Goal: Task Accomplishment & Management: Complete application form

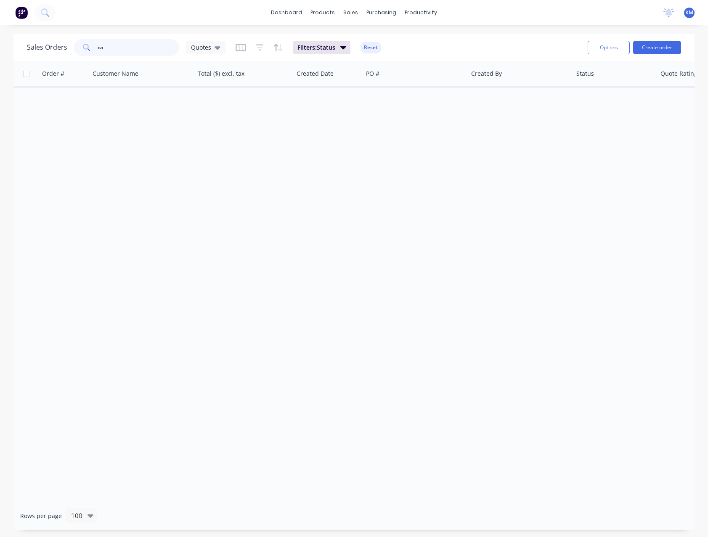
type input "c"
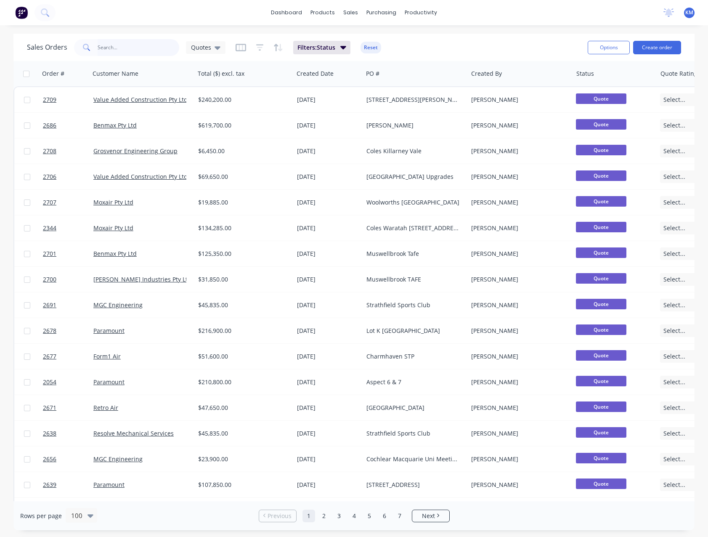
click at [128, 51] on input "text" at bounding box center [139, 47] width 82 height 17
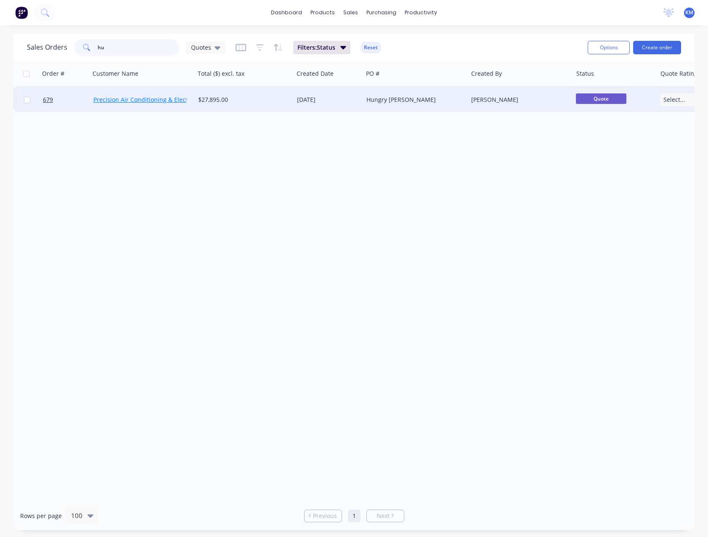
type input "h"
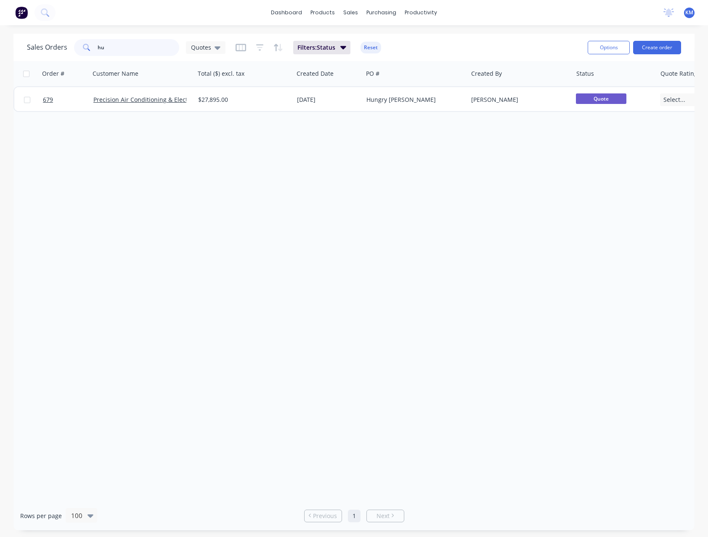
type input "h"
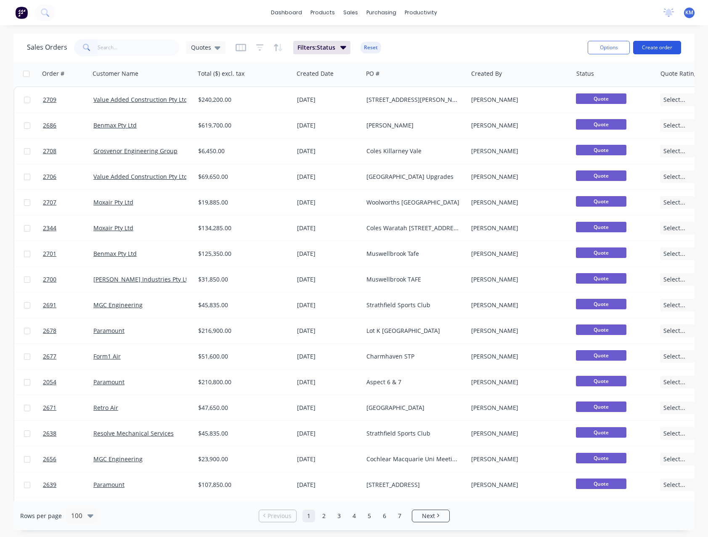
click at [645, 48] on button "Create order" at bounding box center [657, 47] width 48 height 13
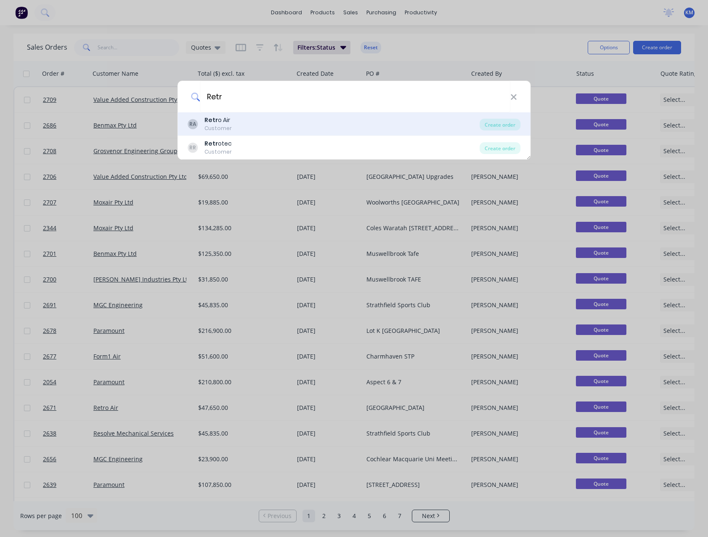
type input "Retr"
click at [220, 121] on div "Retr o Air" at bounding box center [217, 120] width 27 height 9
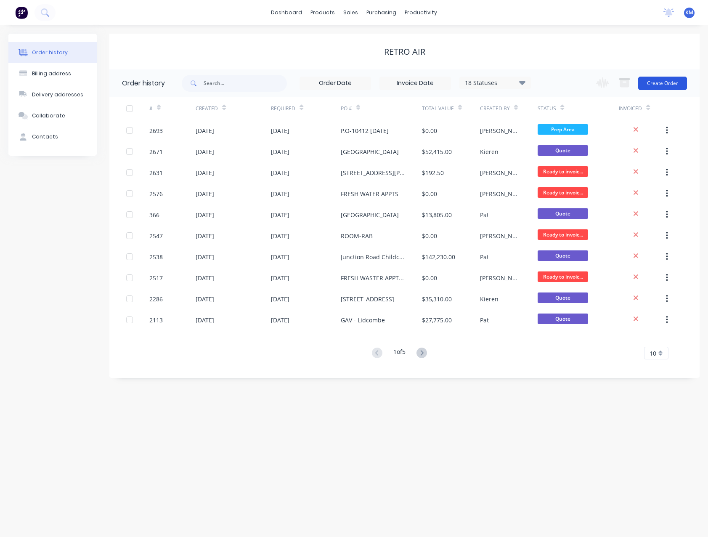
click at [656, 86] on button "Create Order" at bounding box center [662, 83] width 49 height 13
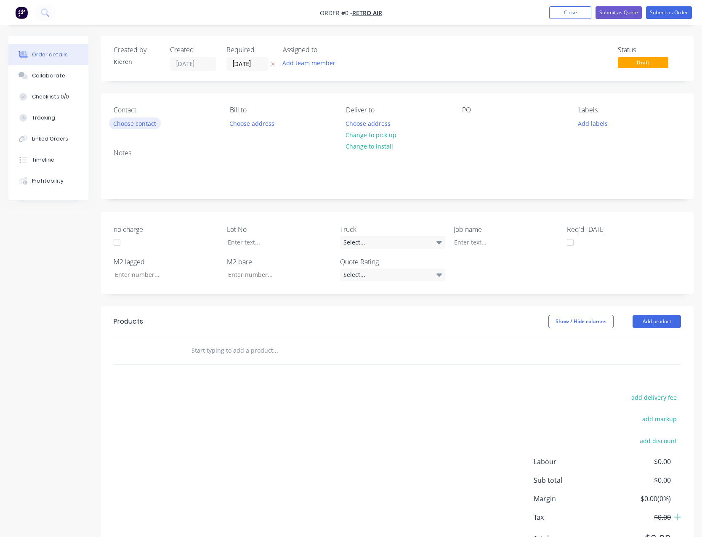
click at [143, 121] on button "Choose contact" at bounding box center [135, 122] width 52 height 11
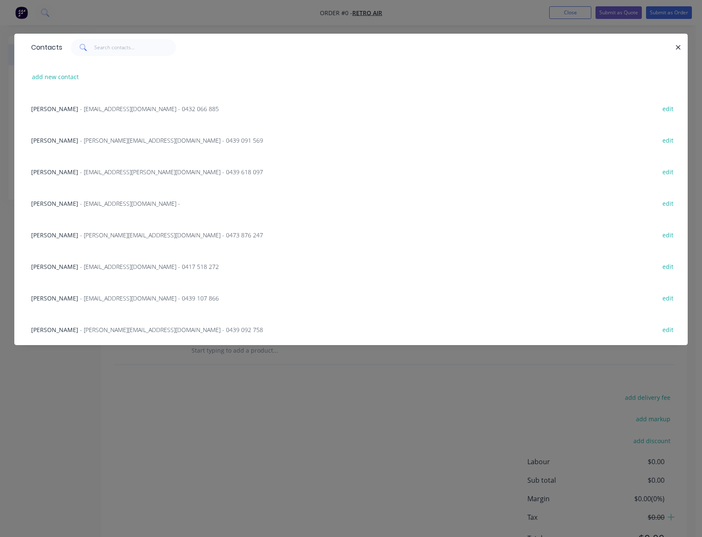
click at [149, 143] on span "- robert@retroair.com.au - 0439 091 569" at bounding box center [171, 140] width 183 height 8
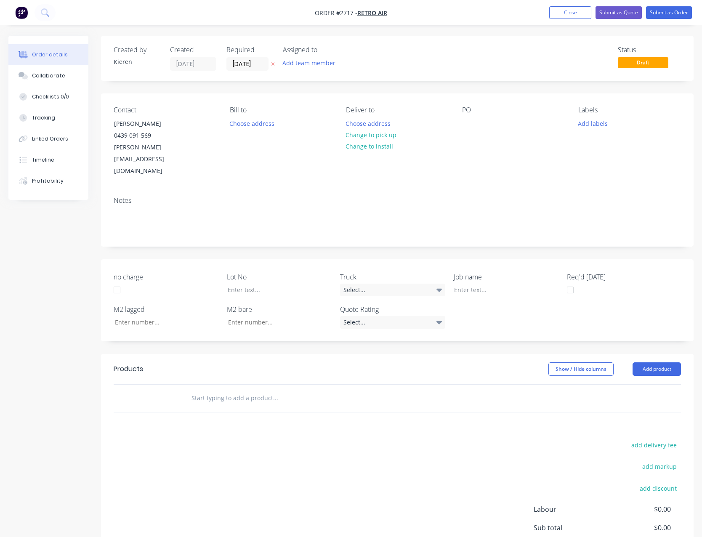
click at [466, 130] on div "PO" at bounding box center [513, 141] width 103 height 71
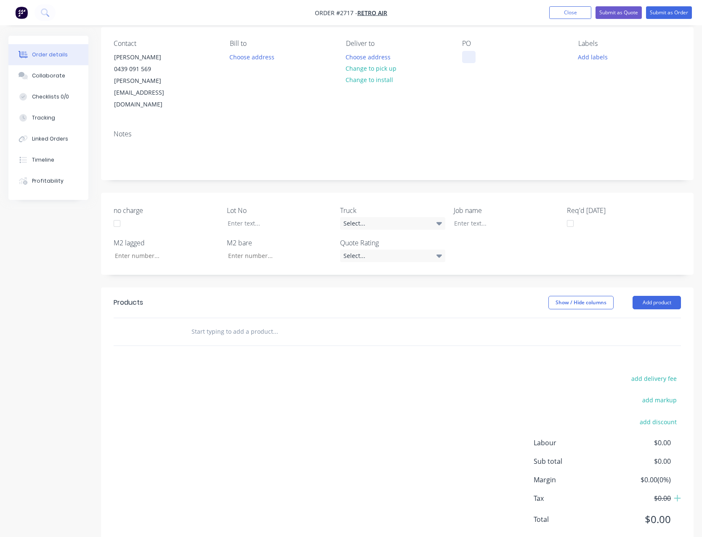
click at [466, 59] on div at bounding box center [468, 57] width 13 height 12
click at [644, 296] on button "Add product" at bounding box center [656, 302] width 48 height 13
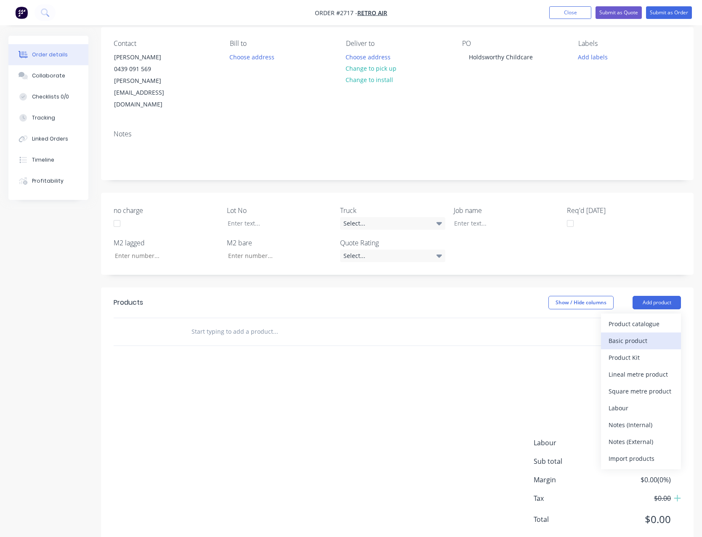
click at [644, 334] on div "Basic product" at bounding box center [640, 340] width 65 height 12
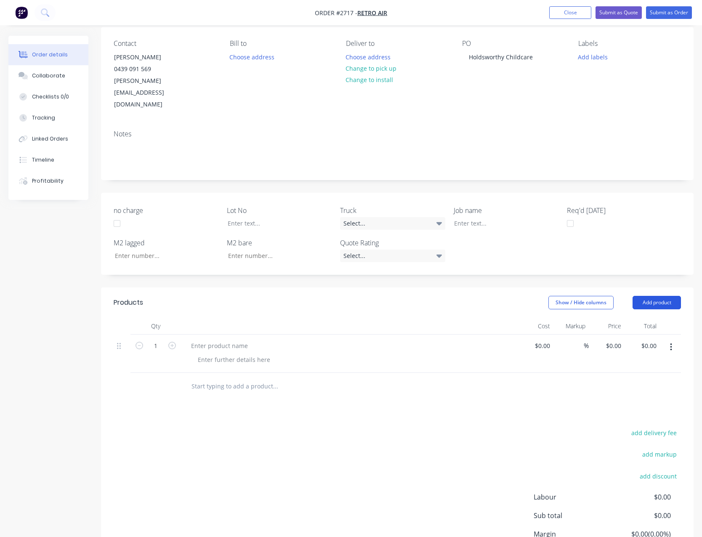
click at [649, 296] on button "Add product" at bounding box center [656, 302] width 48 height 13
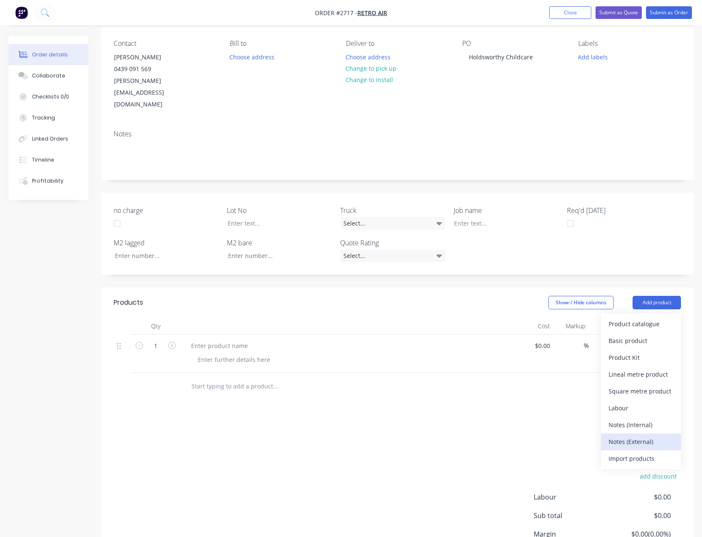
click at [654, 435] on div "Notes (External)" at bounding box center [640, 441] width 65 height 12
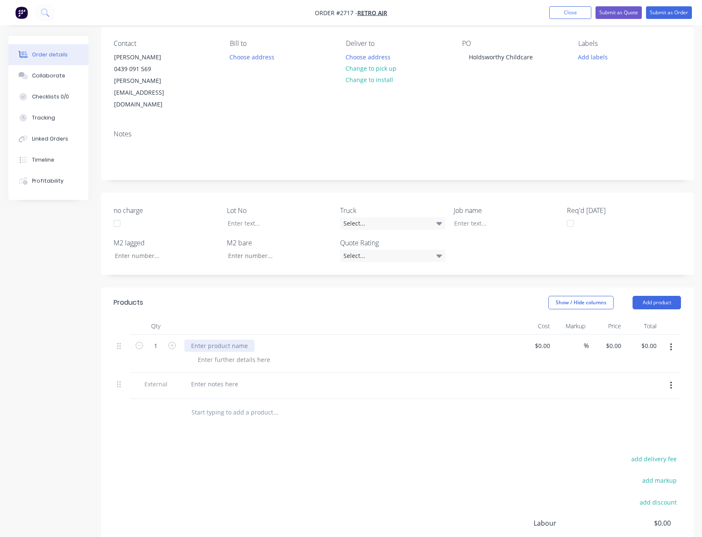
click at [227, 339] on div at bounding box center [219, 345] width 70 height 12
click at [231, 378] on div at bounding box center [214, 384] width 61 height 12
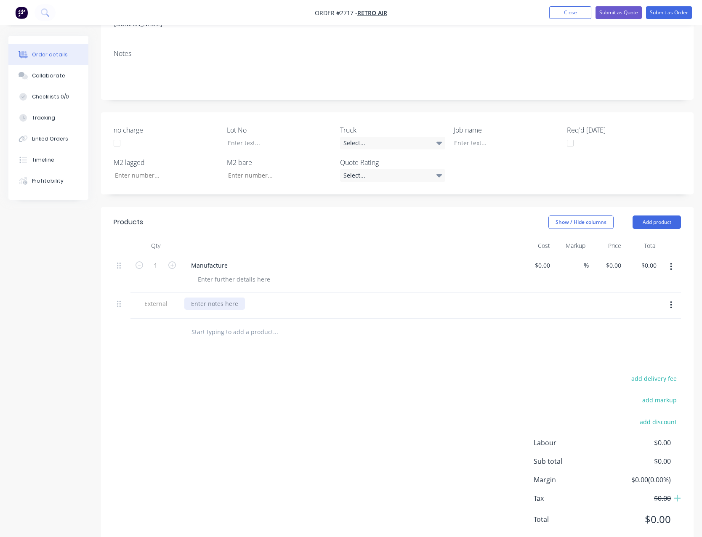
click at [228, 297] on div at bounding box center [214, 303] width 61 height 12
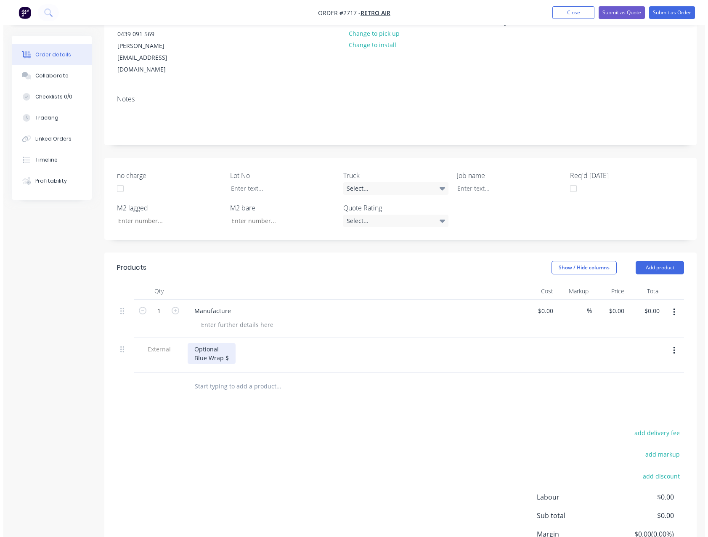
scroll to position [0, 0]
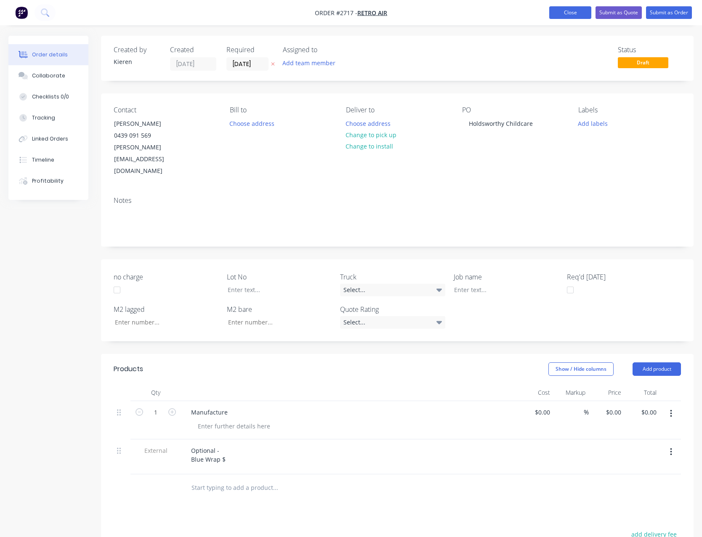
click at [577, 14] on button "Close" at bounding box center [570, 12] width 42 height 13
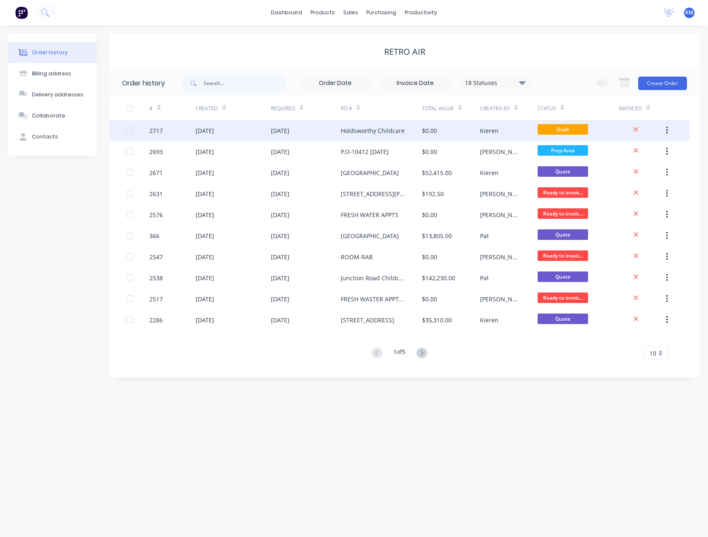
click at [333, 133] on div "28 Aug 2025" at bounding box center [305, 130] width 69 height 21
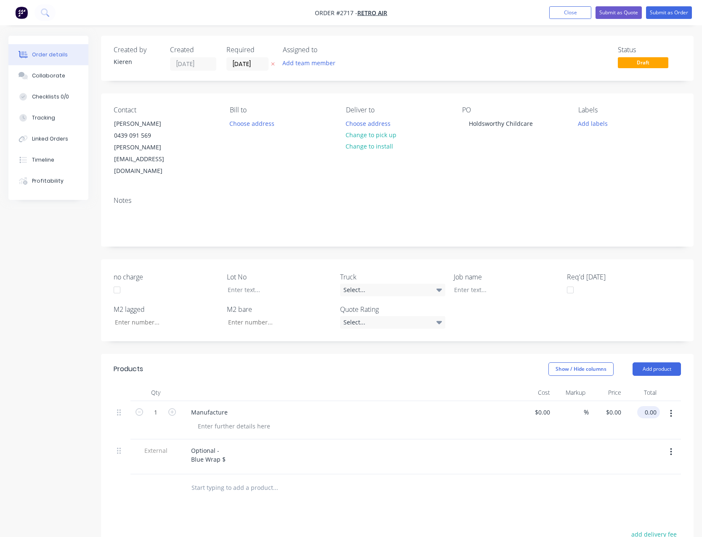
click at [657, 406] on input "0.00" at bounding box center [649, 412] width 19 height 12
type input "22300.00"
type input "$22,300.00"
click at [226, 444] on div "Optional - Blue Wrap $" at bounding box center [208, 454] width 48 height 21
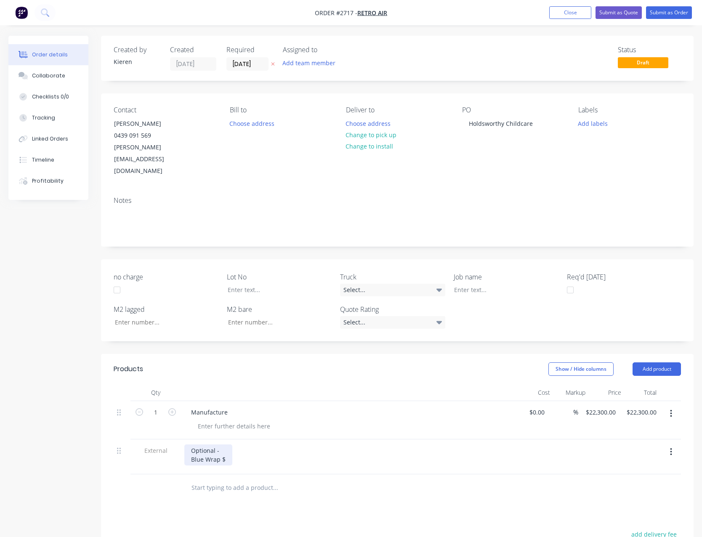
click at [224, 444] on div "Optional - Blue Wrap $" at bounding box center [208, 454] width 48 height 21
click at [605, 13] on button "Submit as Quote" at bounding box center [618, 12] width 46 height 13
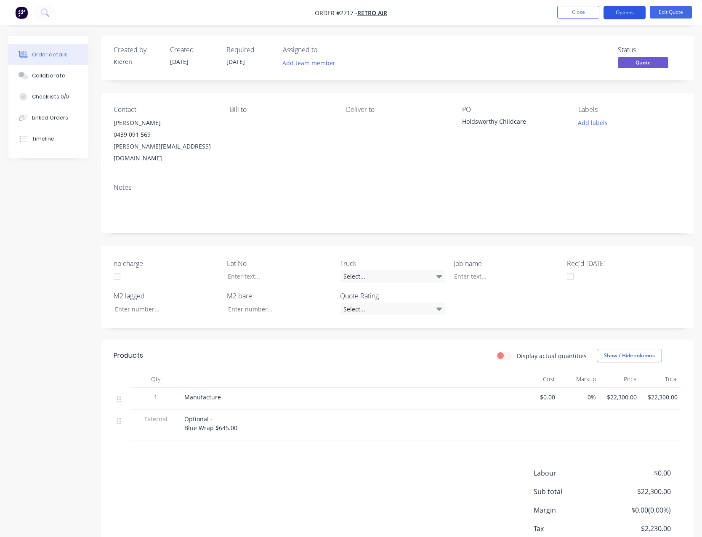
click at [610, 13] on button "Options" at bounding box center [624, 12] width 42 height 13
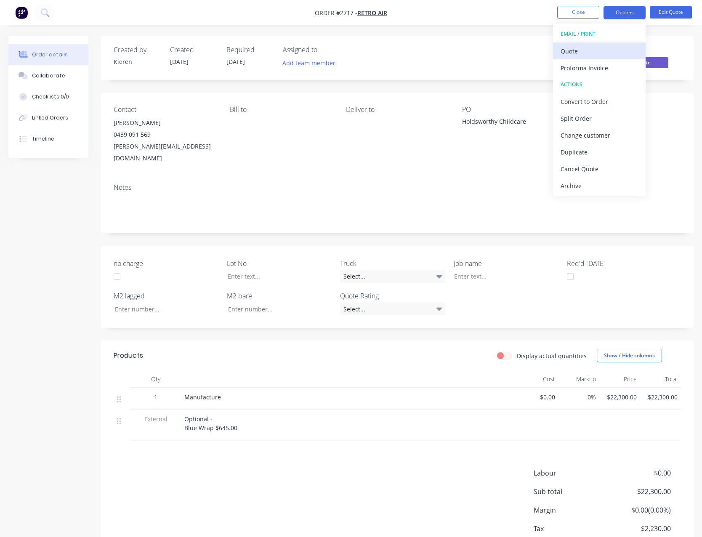
click at [601, 48] on div "Quote" at bounding box center [598, 51] width 77 height 12
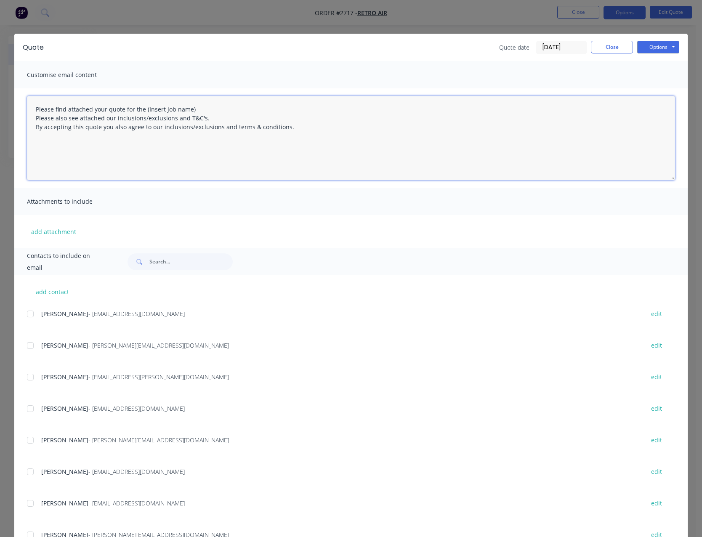
click at [193, 108] on textarea "Please find attached your quote for the (Insert job name) Please also see attac…" at bounding box center [351, 138] width 648 height 84
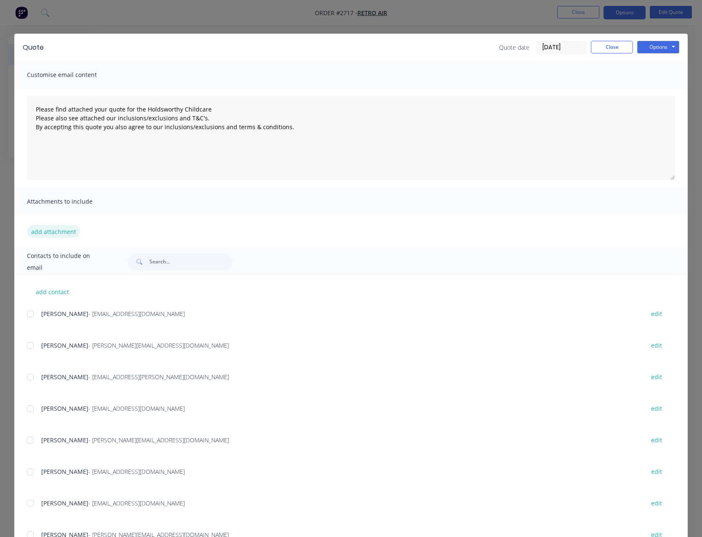
click at [58, 233] on button "add attachment" at bounding box center [53, 231] width 53 height 13
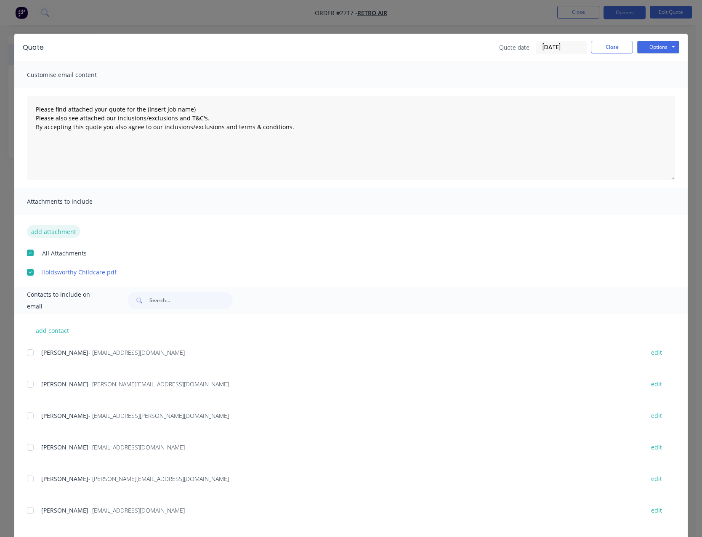
click at [65, 230] on button "add attachment" at bounding box center [53, 231] width 53 height 13
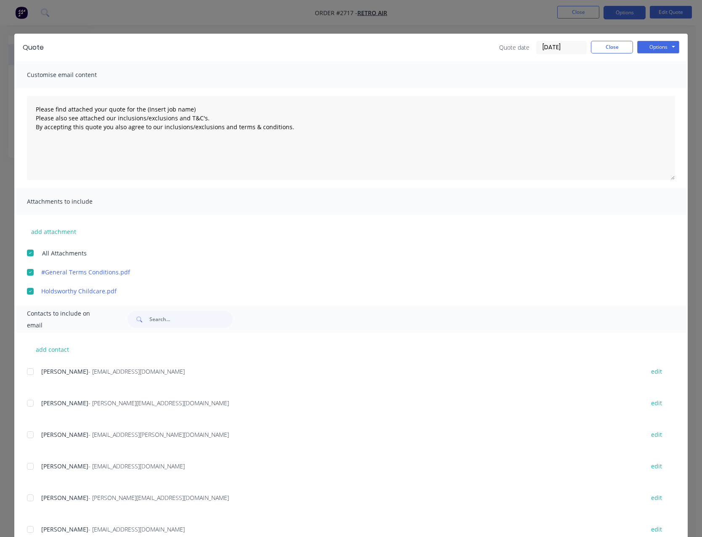
drag, startPoint x: 25, startPoint y: 401, endPoint x: 31, endPoint y: 401, distance: 5.5
click at [26, 401] on div at bounding box center [30, 402] width 17 height 17
click at [647, 47] on button "Options" at bounding box center [658, 47] width 42 height 13
click at [647, 88] on button "Email" at bounding box center [664, 90] width 54 height 14
type textarea "Please find attached your quote for the (Insert job name) Please also see attac…"
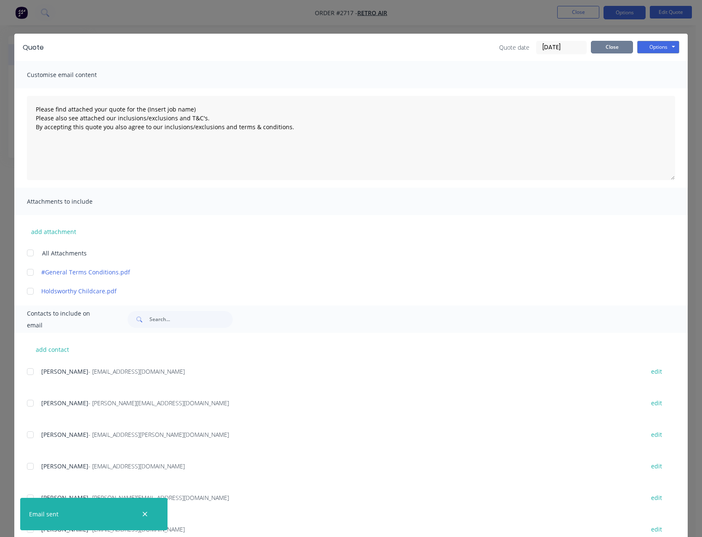
drag, startPoint x: 619, startPoint y: 42, endPoint x: 614, endPoint y: 43, distance: 5.2
click at [619, 42] on button "Close" at bounding box center [611, 47] width 42 height 13
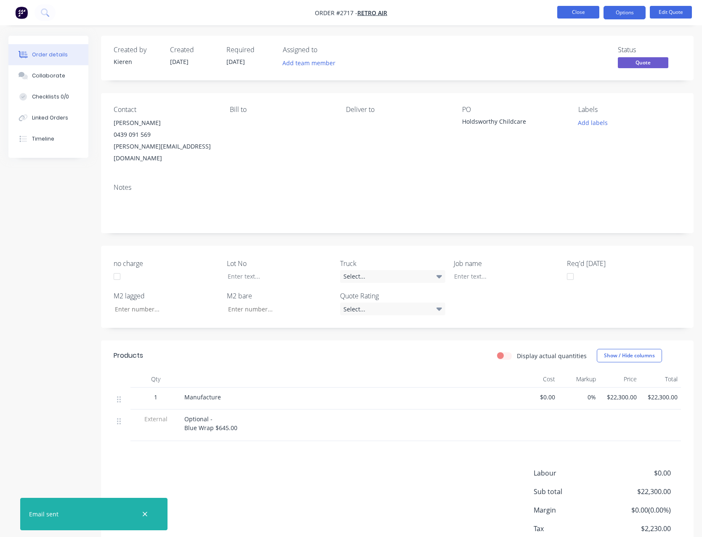
click at [583, 13] on button "Close" at bounding box center [578, 12] width 42 height 13
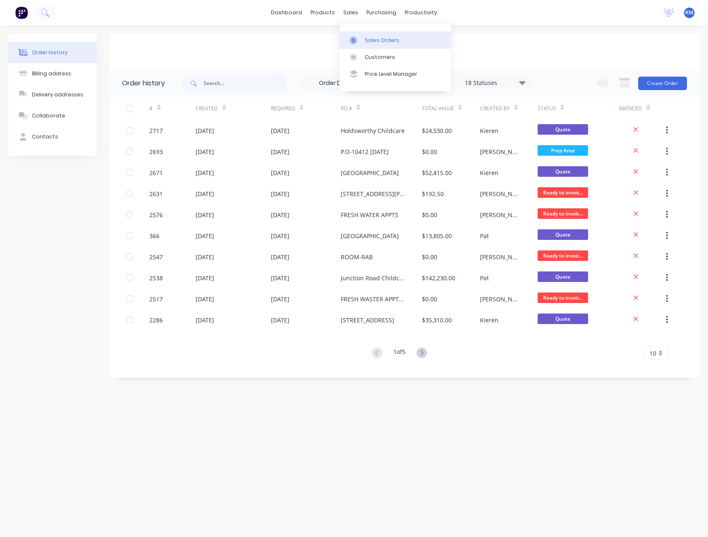
click at [366, 37] on div "Sales Orders" at bounding box center [382, 41] width 34 height 8
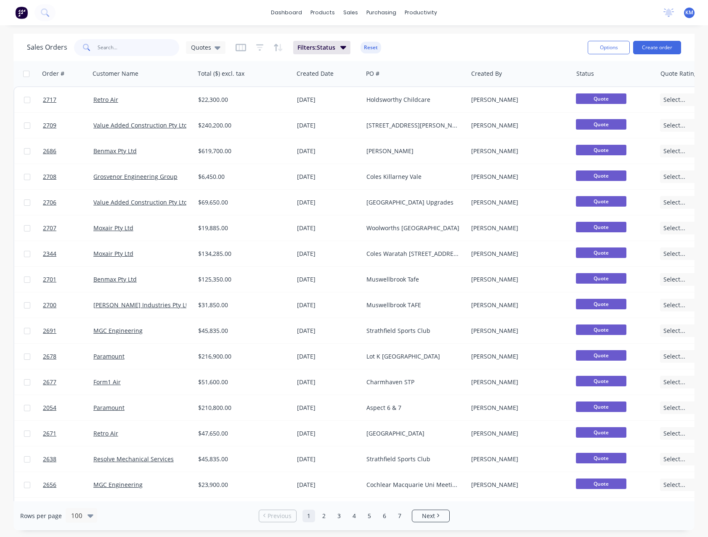
click at [150, 50] on input "text" at bounding box center [139, 47] width 82 height 17
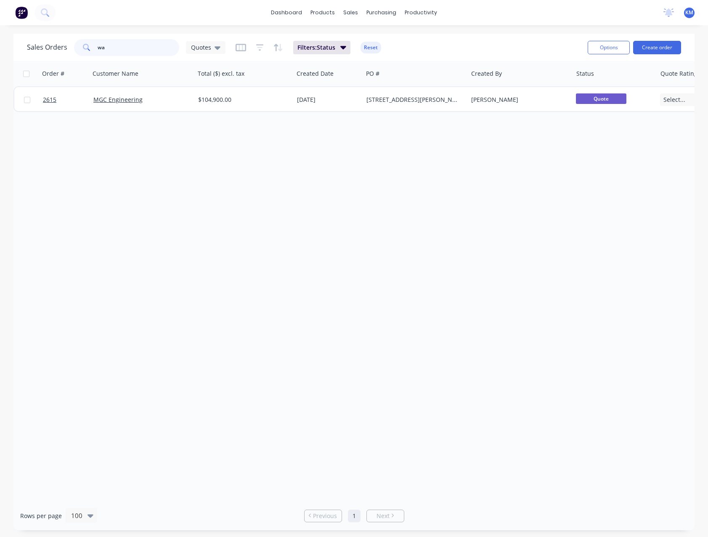
type input "w"
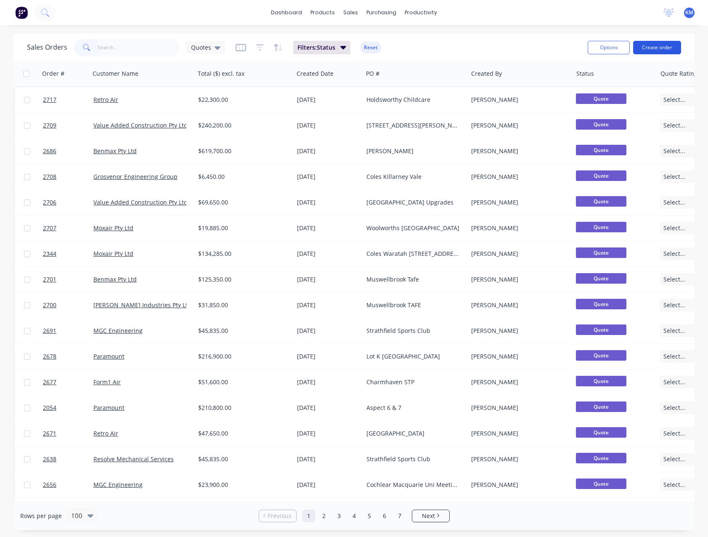
click at [638, 49] on button "Create order" at bounding box center [657, 47] width 48 height 13
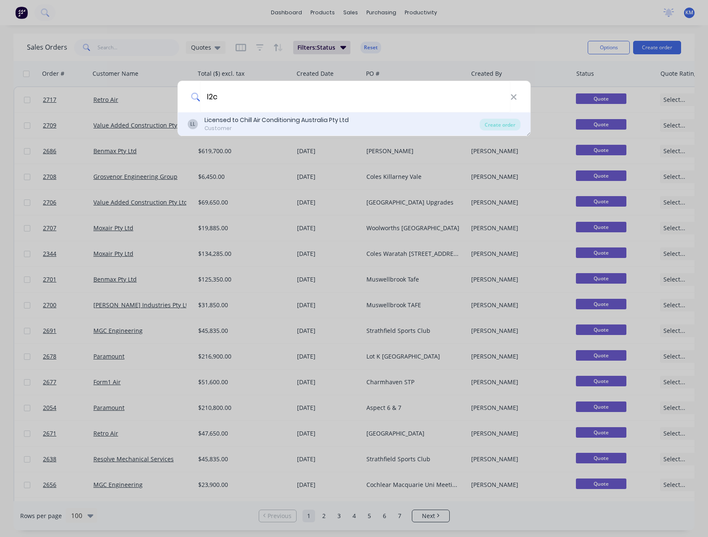
type input "l2c"
click at [302, 124] on div "Licensed to Chill Air Conditioning Australia Pty Ltd" at bounding box center [276, 120] width 144 height 9
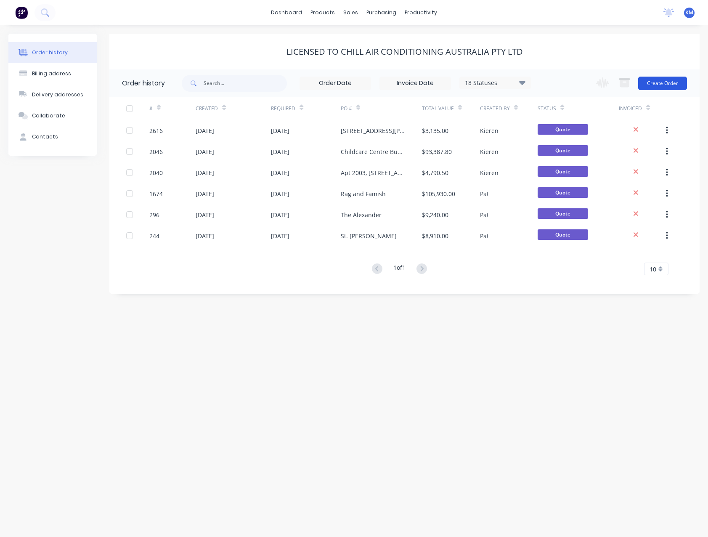
click at [645, 86] on button "Create Order" at bounding box center [662, 83] width 49 height 13
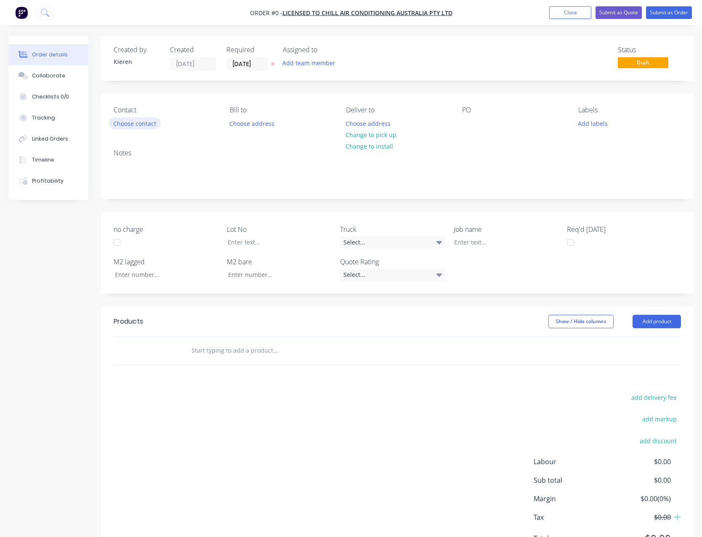
click at [151, 123] on button "Choose contact" at bounding box center [135, 122] width 52 height 11
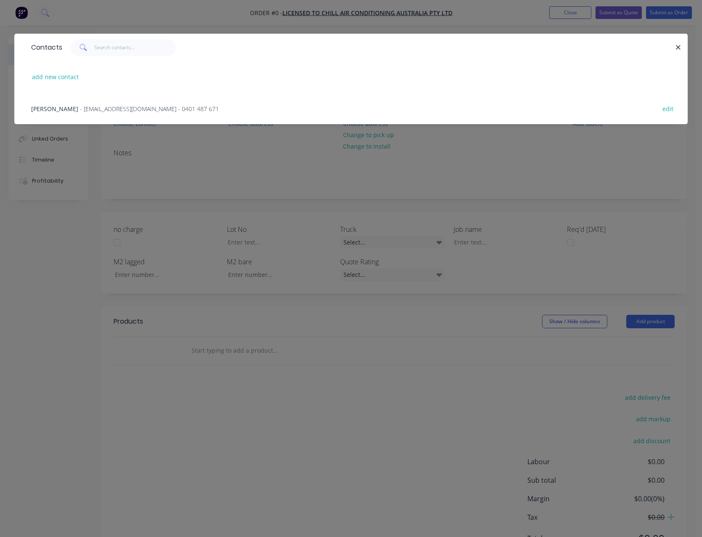
click at [131, 110] on span "- matt@l2c.com.au - 0401 487 671" at bounding box center [149, 109] width 139 height 8
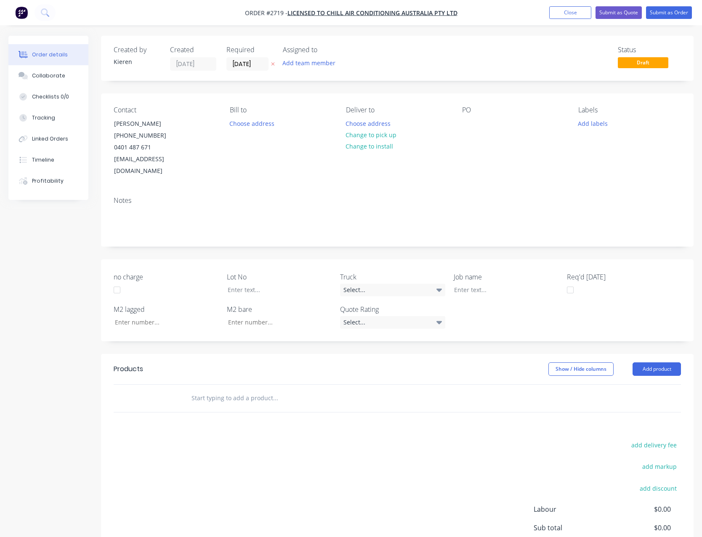
click at [476, 125] on div "PO" at bounding box center [513, 141] width 103 height 71
click at [473, 122] on div at bounding box center [468, 123] width 13 height 12
click at [644, 362] on button "Add product" at bounding box center [656, 368] width 48 height 13
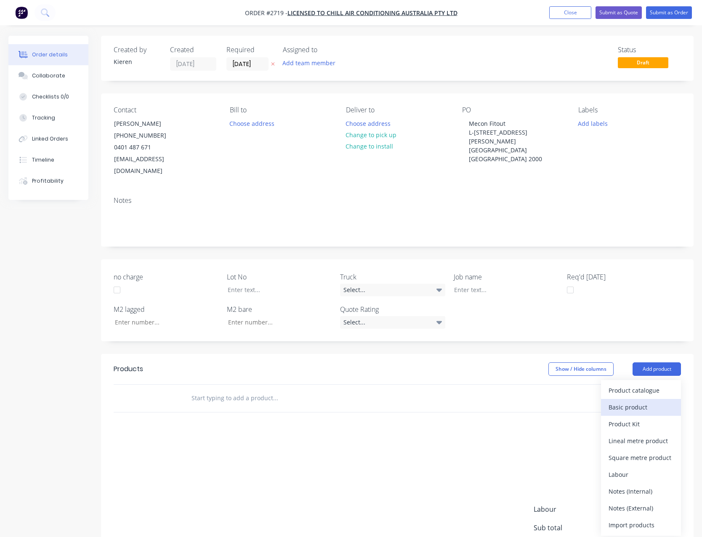
click at [634, 401] on div "Basic product" at bounding box center [640, 407] width 65 height 12
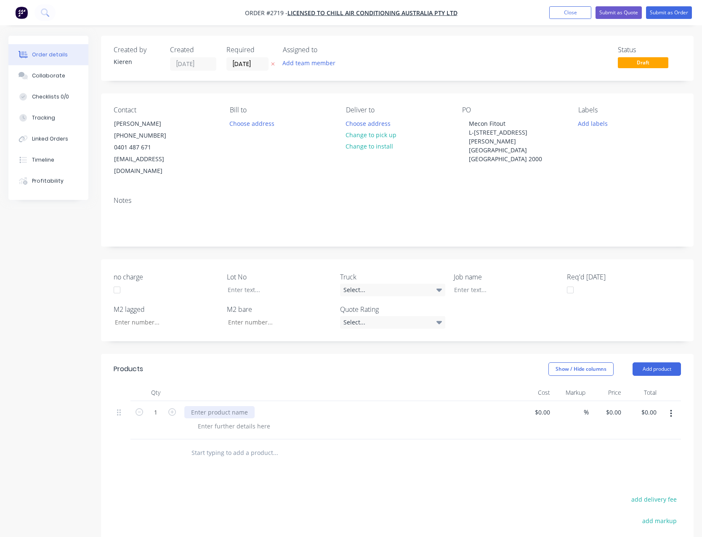
click at [226, 406] on div at bounding box center [219, 412] width 70 height 12
click at [656, 362] on button "Add product" at bounding box center [656, 368] width 48 height 13
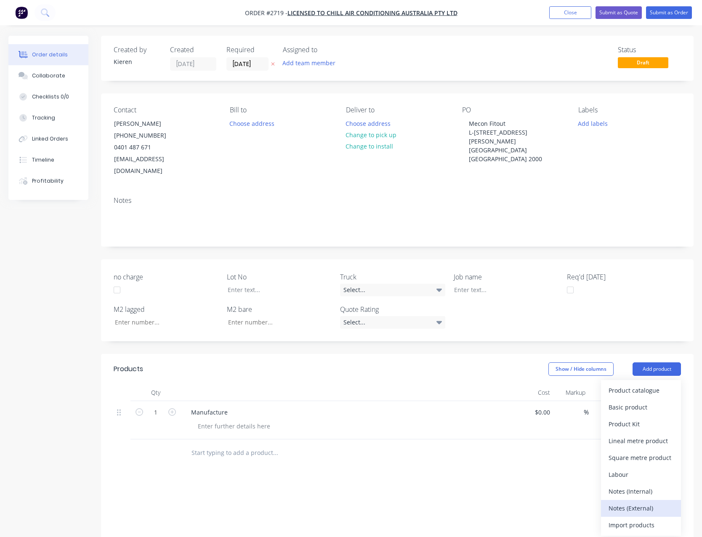
click at [635, 502] on div "Notes (External)" at bounding box center [640, 508] width 65 height 12
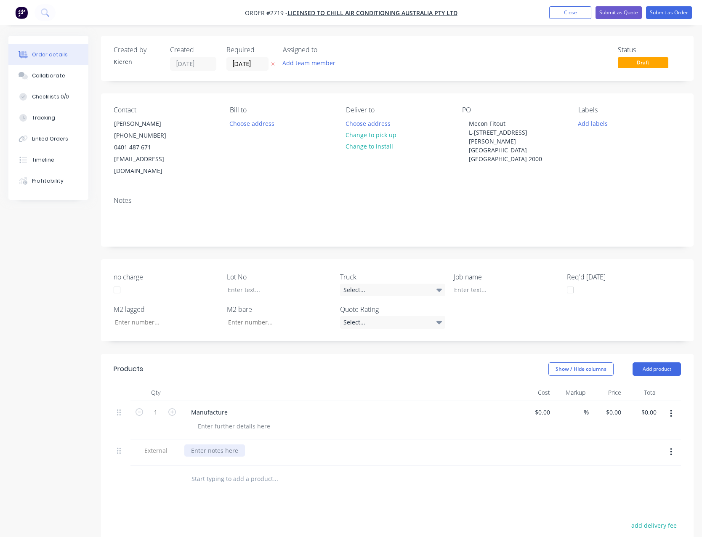
click at [210, 444] on div at bounding box center [214, 450] width 61 height 12
click at [569, 14] on button "Close" at bounding box center [570, 12] width 42 height 13
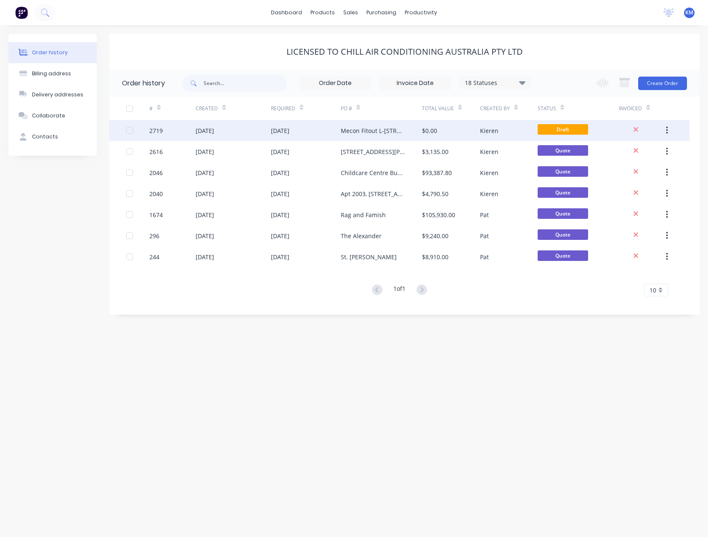
click at [369, 124] on div "Mecon Fitout L-16, 1 Margaret Street Sydney NSW 2000" at bounding box center [381, 130] width 81 height 21
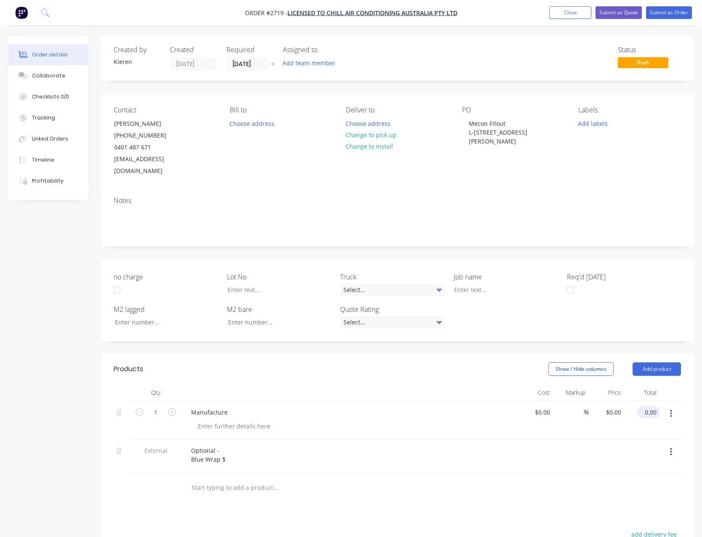
click at [649, 406] on input "0.00" at bounding box center [649, 412] width 19 height 12
type input "14415.00"
type input "$14,415.00"
click at [225, 449] on div "Optional - Blue Wrap $" at bounding box center [208, 454] width 48 height 21
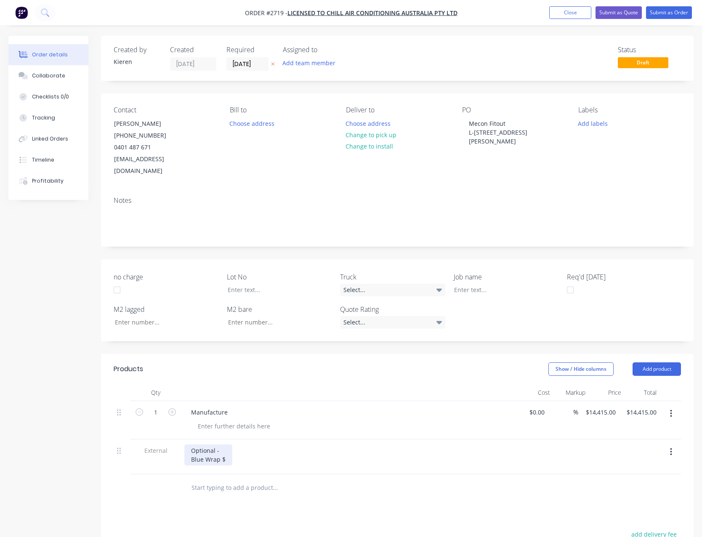
click at [227, 450] on div "Optional - Blue Wrap $" at bounding box center [208, 454] width 48 height 21
click at [343, 487] on div at bounding box center [332, 487] width 303 height 27
click at [567, 14] on button "Close" at bounding box center [570, 12] width 42 height 13
